Goal: Task Accomplishment & Management: Use online tool/utility

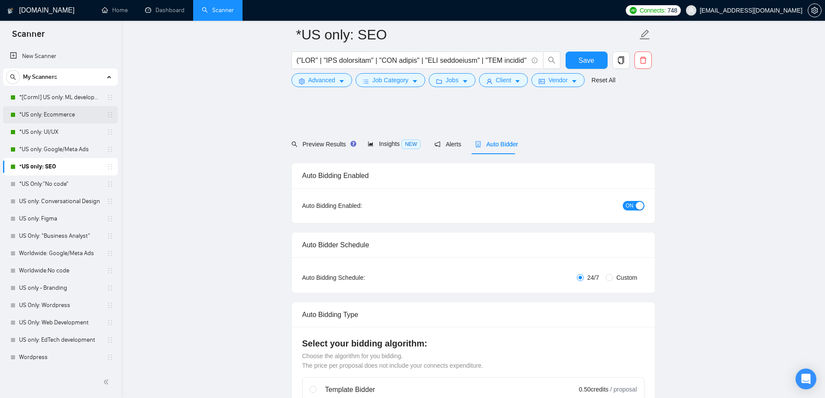
scroll to position [910, 0]
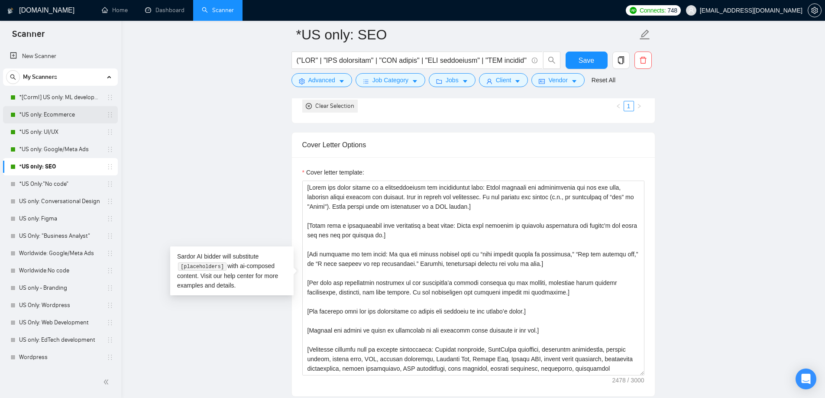
click at [48, 117] on link "*US only: Ecommerce" at bounding box center [60, 114] width 82 height 17
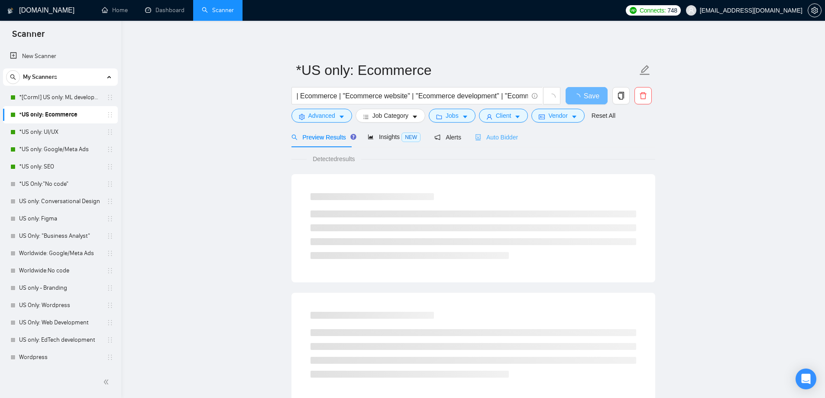
drag, startPoint x: 489, startPoint y: 142, endPoint x: 402, endPoint y: 153, distance: 87.4
click at [489, 142] on div "Auto Bidder" at bounding box center [496, 137] width 43 height 20
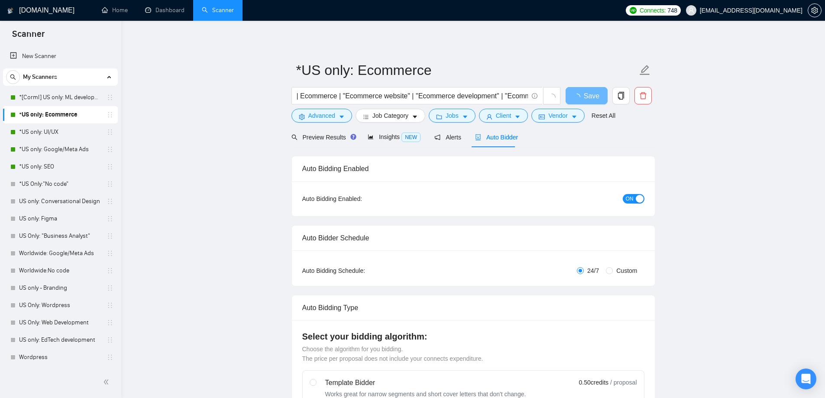
checkbox input "true"
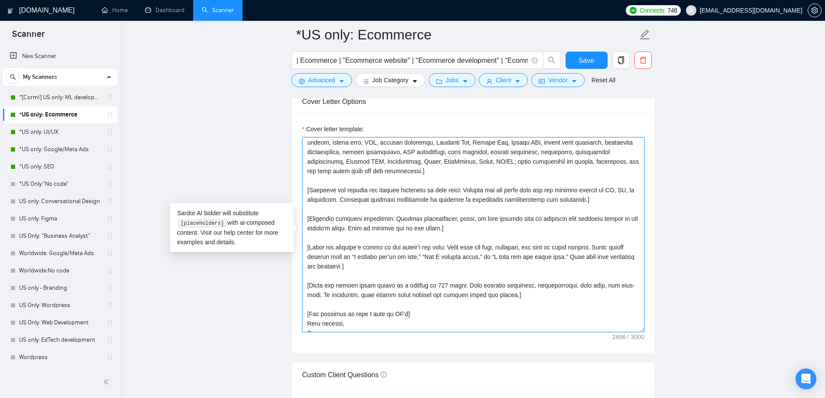
scroll to position [181, 0]
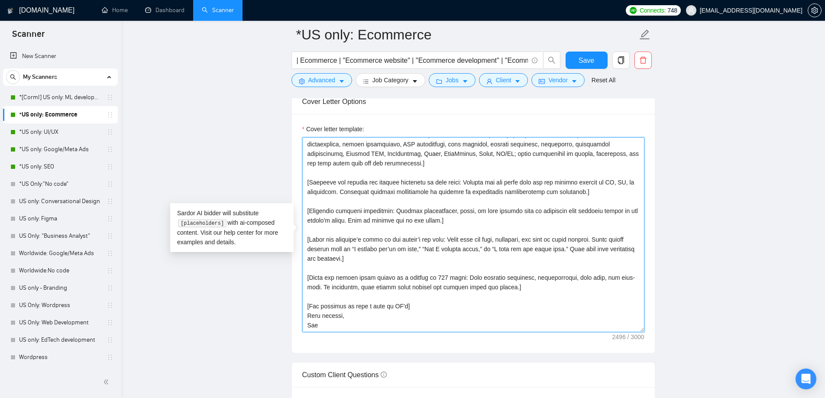
drag, startPoint x: 308, startPoint y: 144, endPoint x: 459, endPoint y: 322, distance: 233.9
click at [459, 322] on textarea "Cover letter template:" at bounding box center [473, 234] width 342 height 195
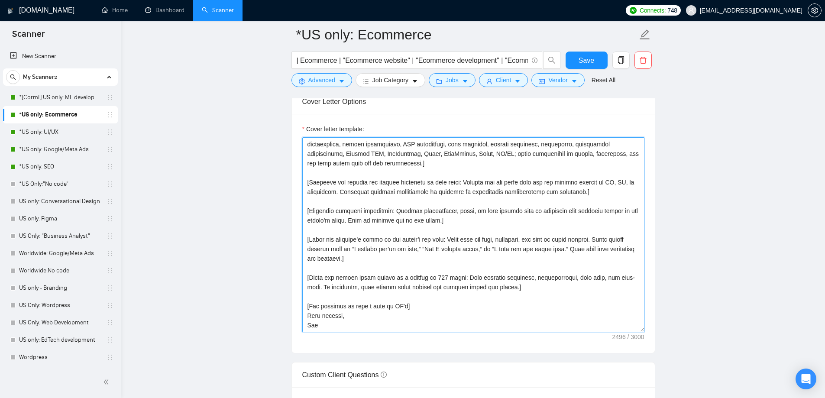
click at [415, 207] on textarea "Cover letter template:" at bounding box center [473, 234] width 342 height 195
click at [334, 325] on textarea "Cover letter template:" at bounding box center [473, 234] width 342 height 195
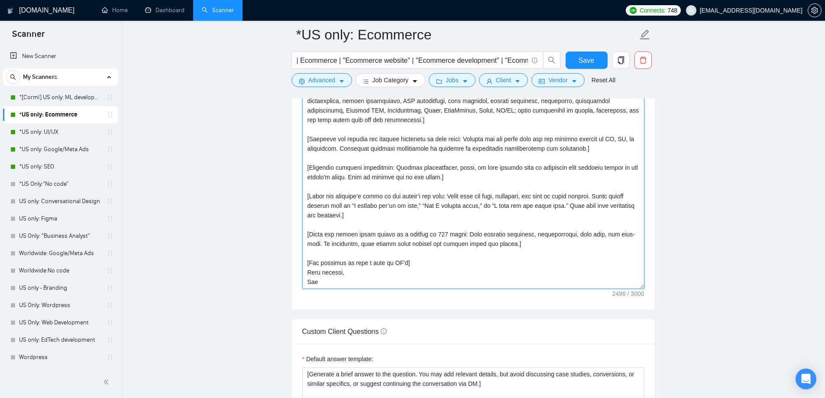
scroll to position [953, 0]
